Goal: Navigation & Orientation: Understand site structure

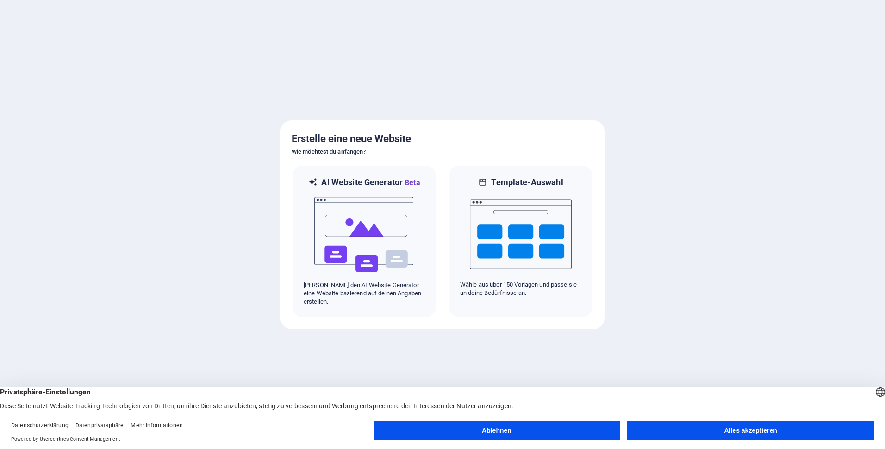
click at [664, 424] on button "Alles akzeptieren" at bounding box center [750, 430] width 247 height 19
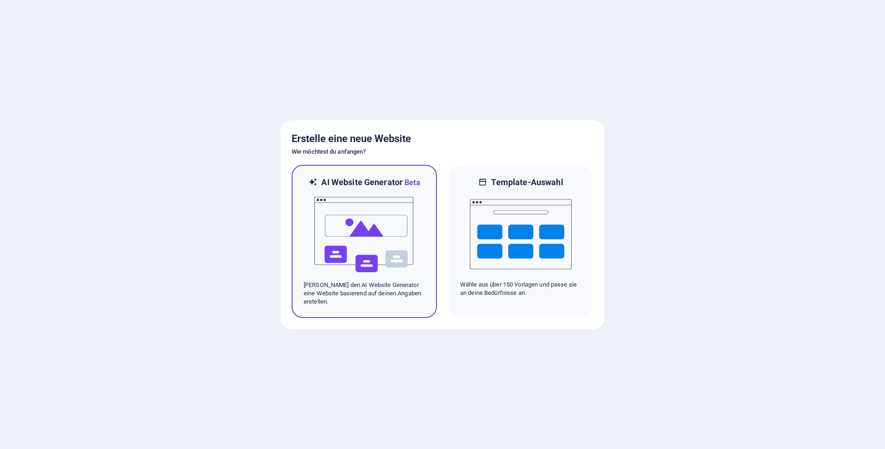
click at [373, 180] on h6 "AI Website Generator Beta" at bounding box center [370, 183] width 99 height 12
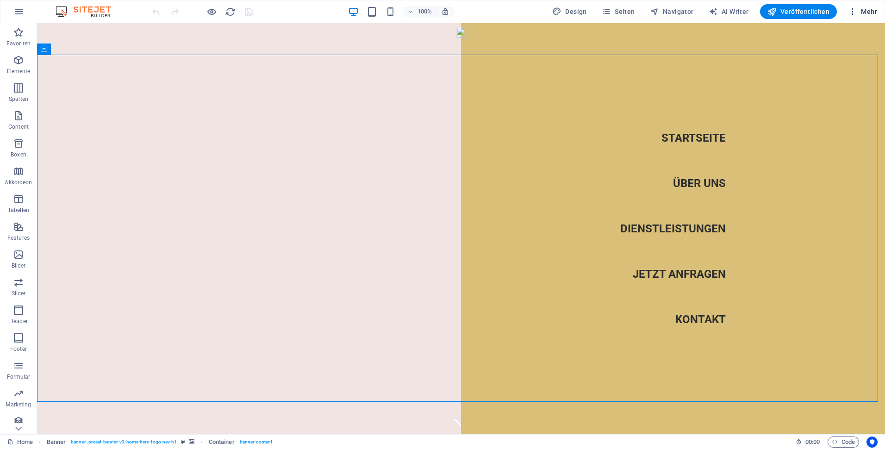
click at [874, 12] on span "Mehr" at bounding box center [862, 11] width 29 height 9
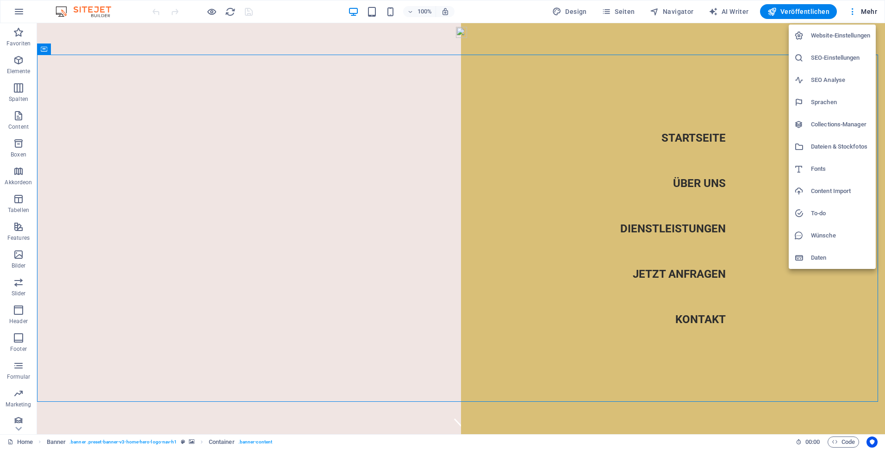
click at [517, 9] on div at bounding box center [442, 224] width 885 height 449
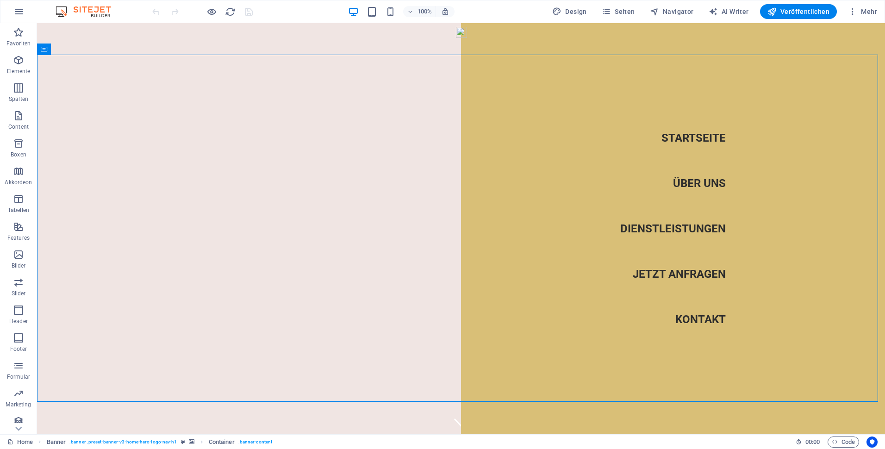
click at [100, 8] on img at bounding box center [87, 11] width 69 height 11
click at [62, 13] on img at bounding box center [87, 11] width 69 height 11
click at [18, 13] on icon "button" at bounding box center [18, 11] width 11 height 11
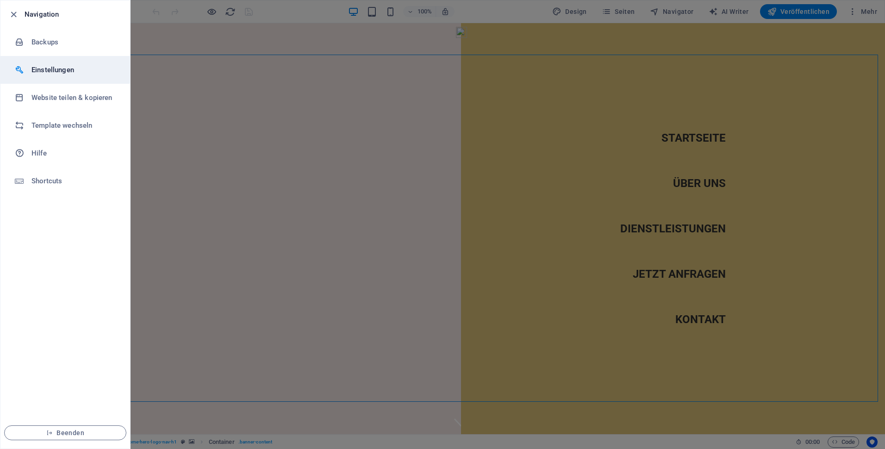
click at [67, 71] on h6 "Einstellungen" at bounding box center [74, 69] width 86 height 11
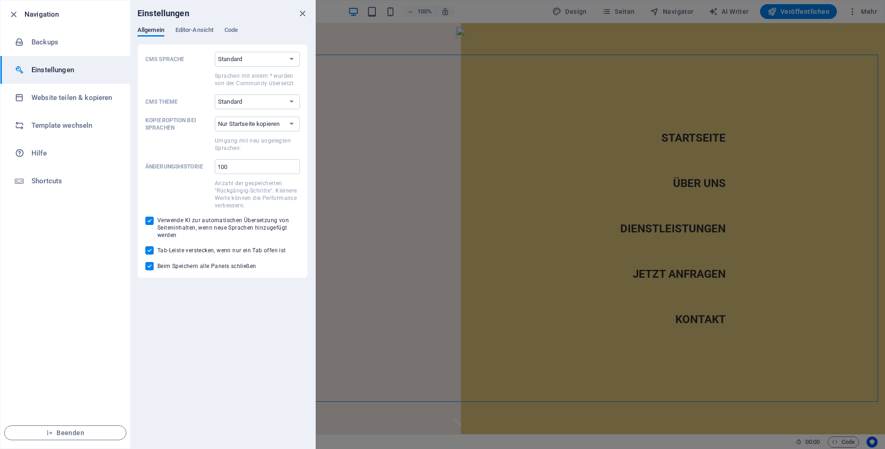
click at [67, 71] on h6 "Einstellungen" at bounding box center [74, 69] width 86 height 11
click at [300, 9] on icon "close" at bounding box center [302, 13] width 11 height 11
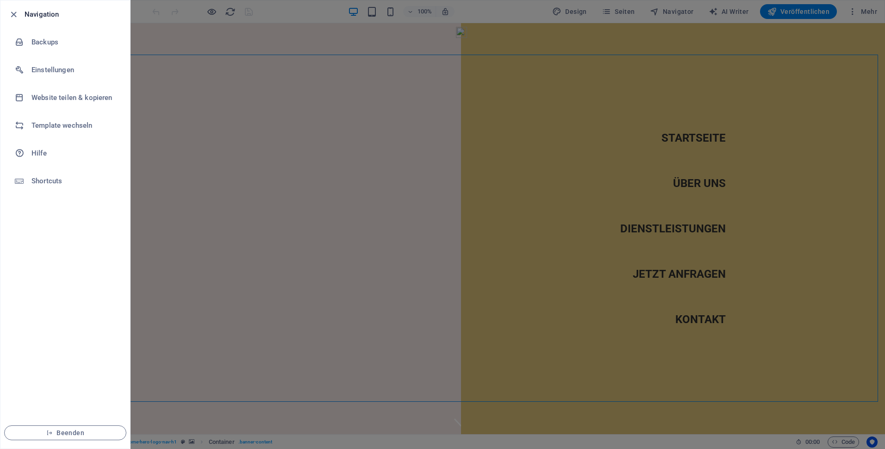
click at [867, 14] on div at bounding box center [442, 224] width 885 height 449
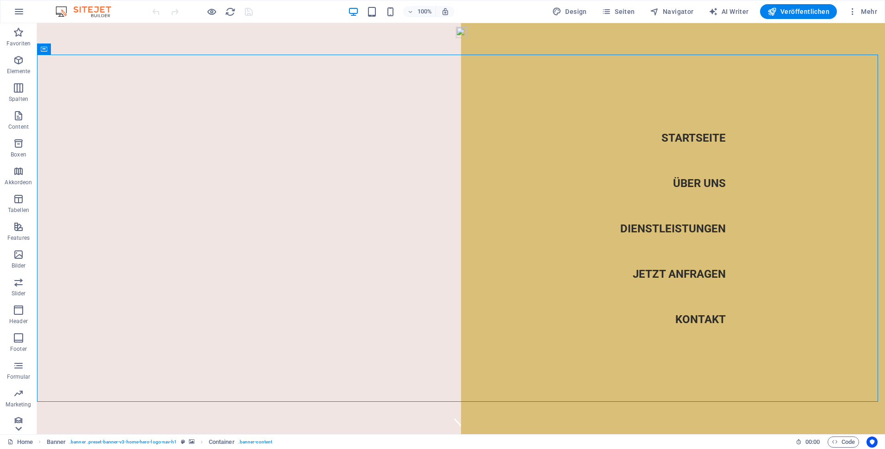
click at [15, 427] on icon at bounding box center [18, 428] width 13 height 13
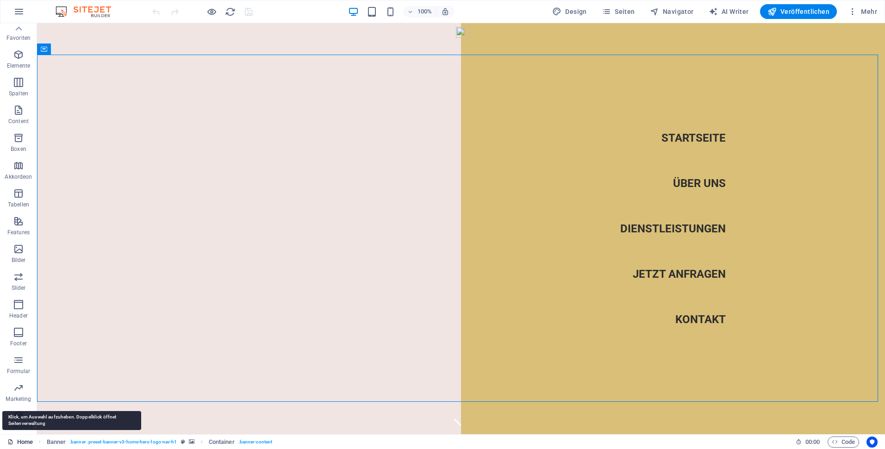
click at [29, 439] on link "Home" at bounding box center [19, 441] width 25 height 11
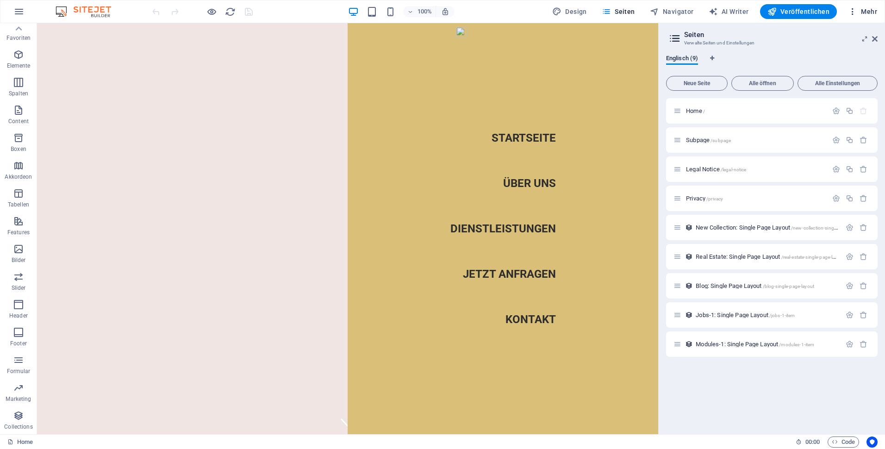
click at [867, 13] on span "Mehr" at bounding box center [862, 11] width 29 height 9
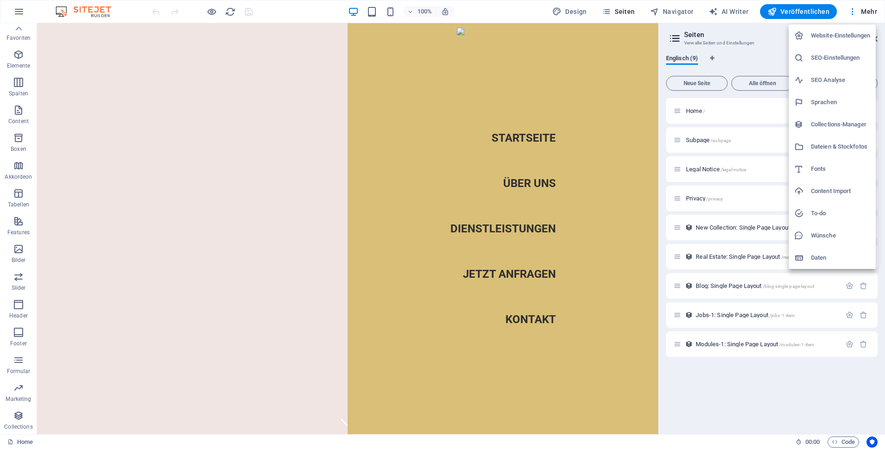
click at [868, 13] on div at bounding box center [442, 224] width 885 height 449
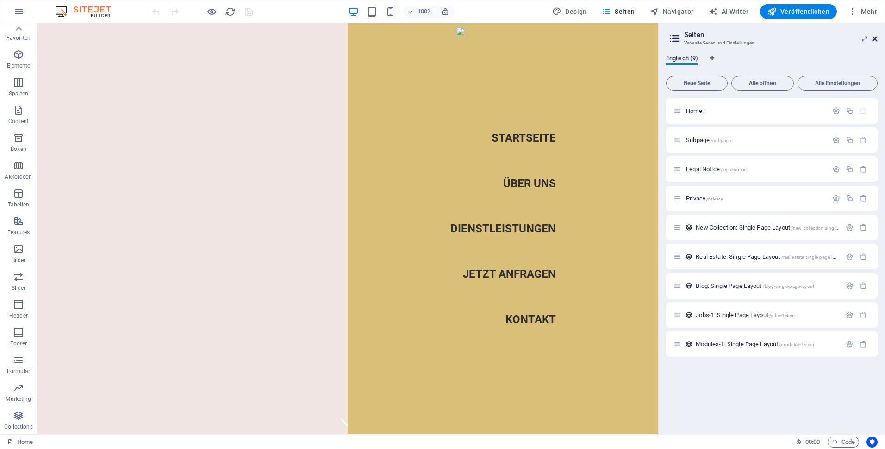
click at [875, 37] on icon at bounding box center [875, 38] width 6 height 7
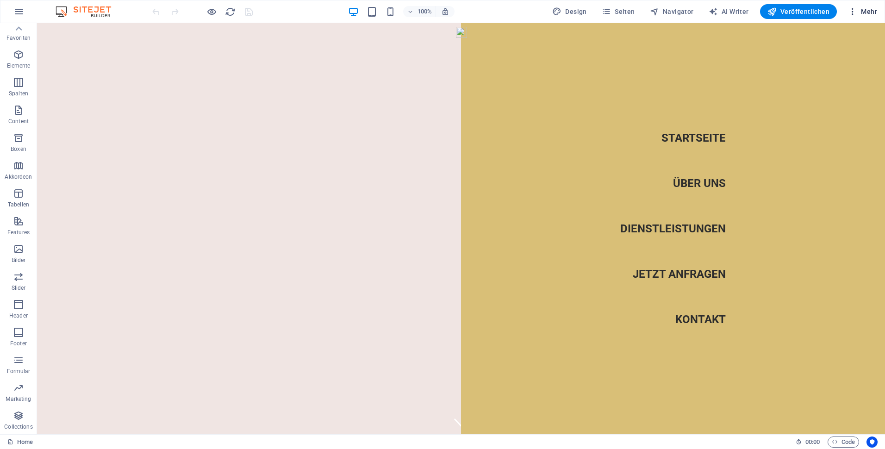
click at [870, 13] on span "Mehr" at bounding box center [862, 11] width 29 height 9
